Goal: Complete application form

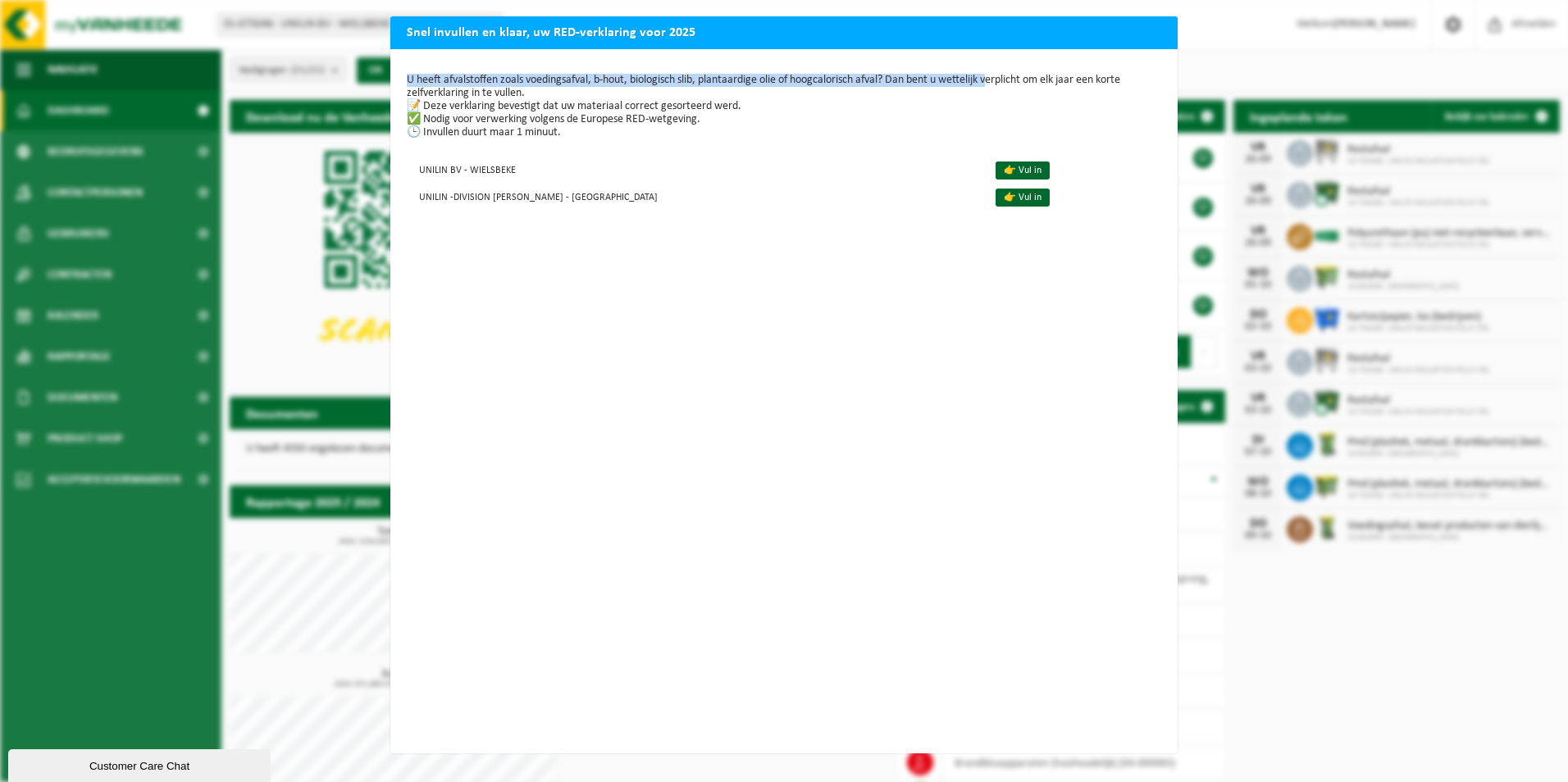
drag, startPoint x: 1135, startPoint y: 35, endPoint x: 987, endPoint y: 64, distance: 150.8
click at [987, 64] on div "Snel invullen en klaar, uw RED-verklaring voor 2025 U heeft afvalstoffen zoals …" at bounding box center [784, 384] width 788 height 737
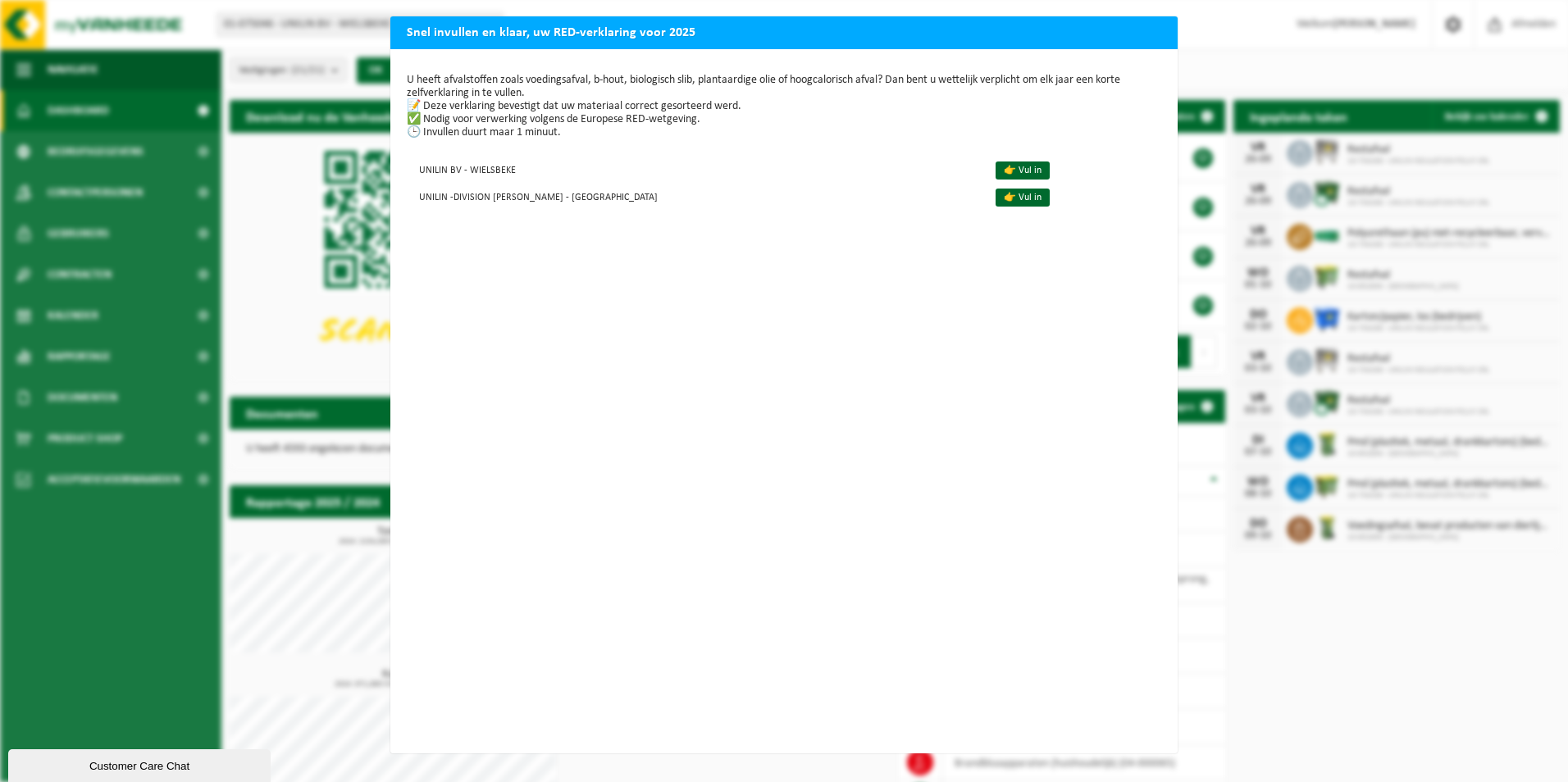
click at [1197, 584] on div "Snel invullen en klaar, uw RED-verklaring voor 2025 U heeft afvalstoffen zoals …" at bounding box center [784, 391] width 1568 height 782
click at [1259, 681] on div "Snel invullen en klaar, uw RED-verklaring voor 2025 U heeft afvalstoffen zoals …" at bounding box center [784, 391] width 1568 height 782
click at [1259, 685] on div "Snel invullen en klaar, uw RED-verklaring voor 2025 U heeft afvalstoffen zoals …" at bounding box center [784, 391] width 1568 height 782
click at [333, 237] on div "Snel invullen en klaar, uw RED-verklaring voor 2025 U heeft afvalstoffen zoals …" at bounding box center [784, 391] width 1568 height 782
click at [27, 1] on div "Snel invullen en klaar, uw RED-verklaring voor 2025 U heeft afvalstoffen zoals …" at bounding box center [784, 391] width 1568 height 782
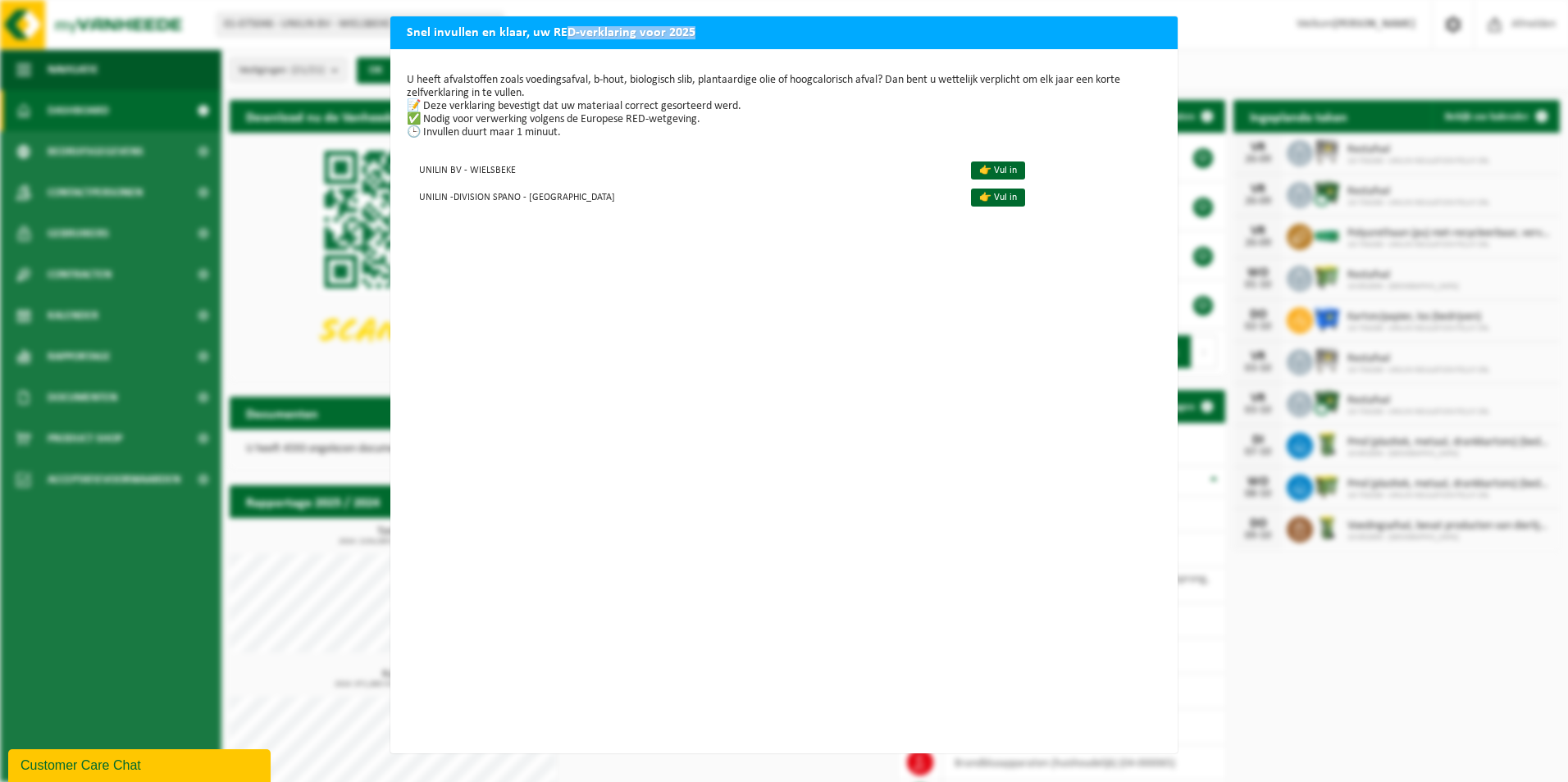
drag, startPoint x: 555, startPoint y: 30, endPoint x: 763, endPoint y: 21, distance: 208.2
click at [740, 25] on h2 "Snel invullen en klaar, uw RED-verklaring voor 2025" at bounding box center [784, 31] width 788 height 31
drag, startPoint x: 763, startPoint y: 21, endPoint x: 735, endPoint y: 39, distance: 33.3
click at [735, 39] on h2 "Snel invullen en klaar, uw RED-verklaring voor 2025" at bounding box center [784, 31] width 788 height 31
drag, startPoint x: 735, startPoint y: 39, endPoint x: 701, endPoint y: 65, distance: 42.8
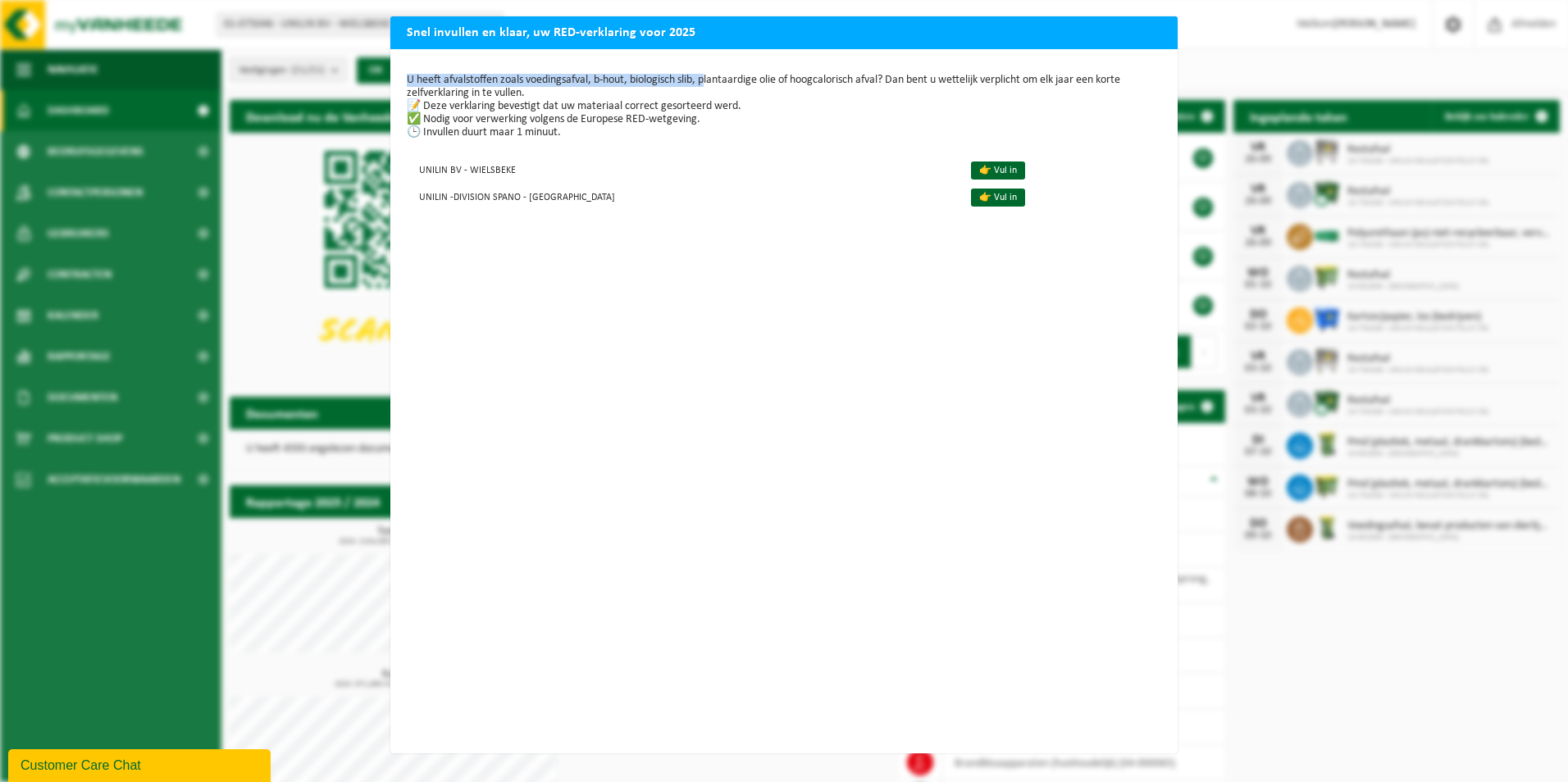
click at [701, 65] on div "Snel invullen en klaar, uw RED-verklaring voor 2025 U heeft afvalstoffen zoals …" at bounding box center [784, 384] width 788 height 737
click at [971, 178] on link "👉 Vul in" at bounding box center [998, 171] width 55 height 18
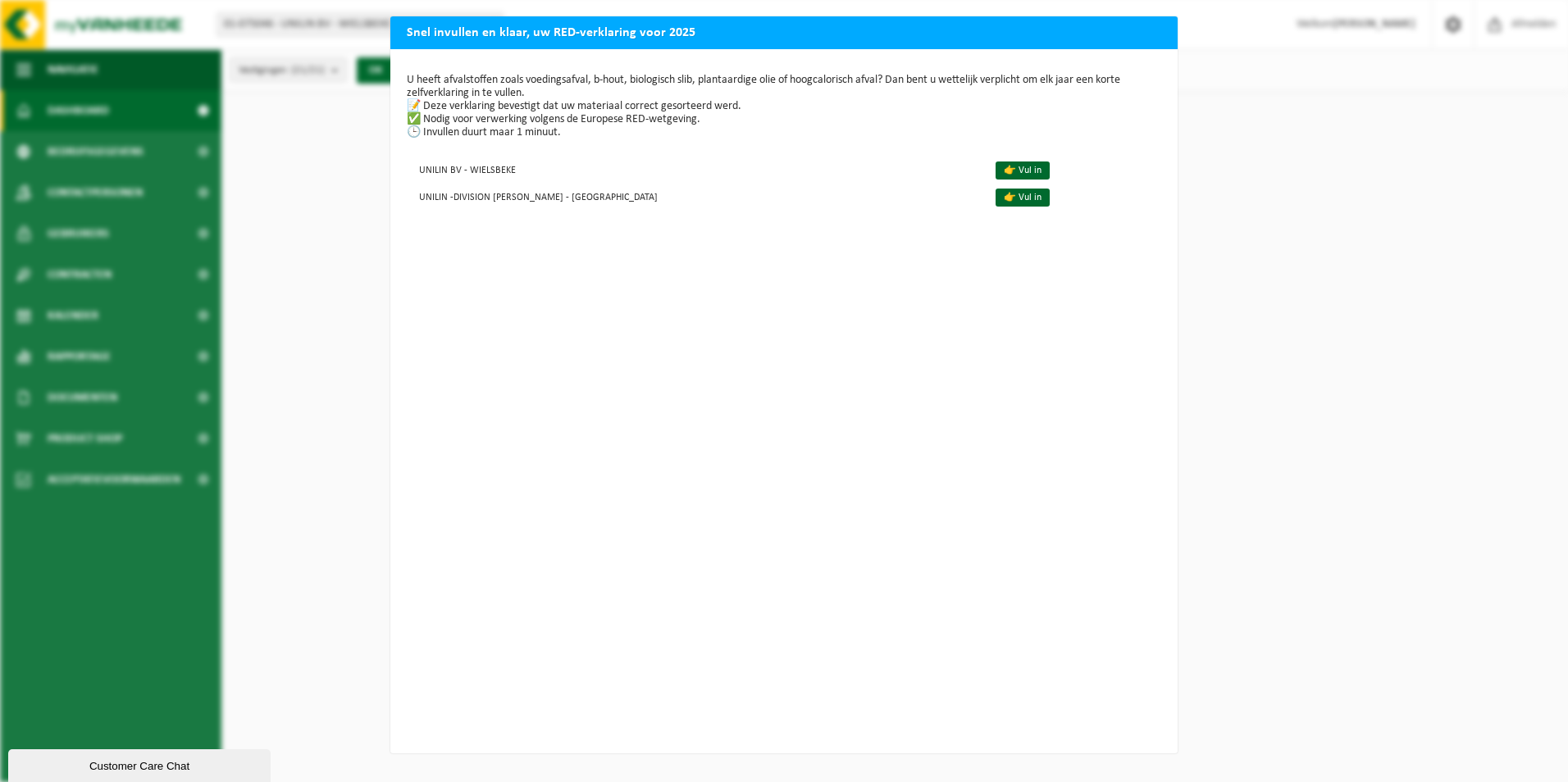
click at [258, 306] on div "Snel invullen en klaar, uw RED-verklaring voor 2025 U heeft afvalstoffen zoals …" at bounding box center [784, 391] width 1568 height 782
